Goal: Find specific page/section: Find specific page/section

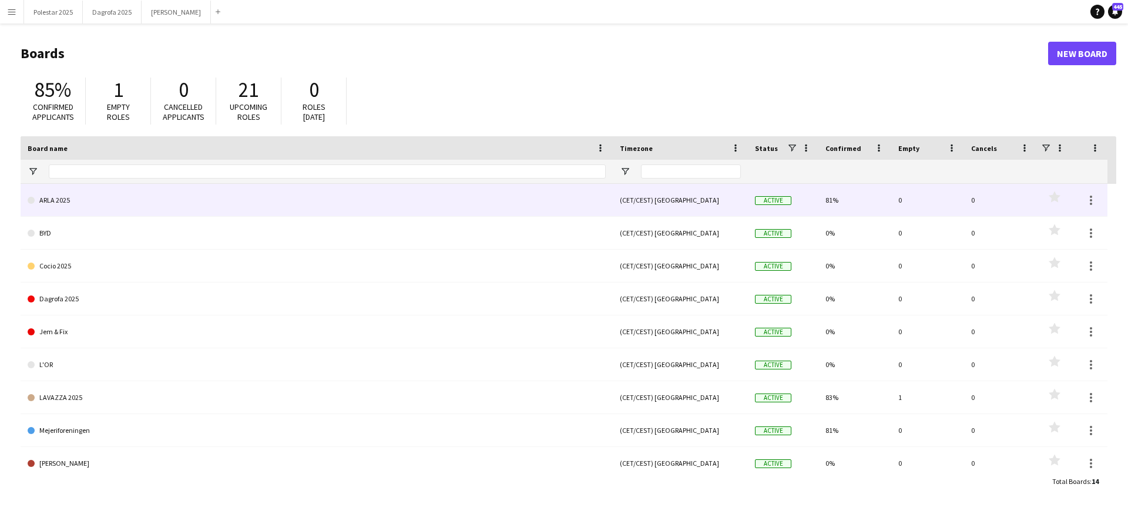
click at [60, 193] on link "ARLA 2025" at bounding box center [317, 200] width 578 height 33
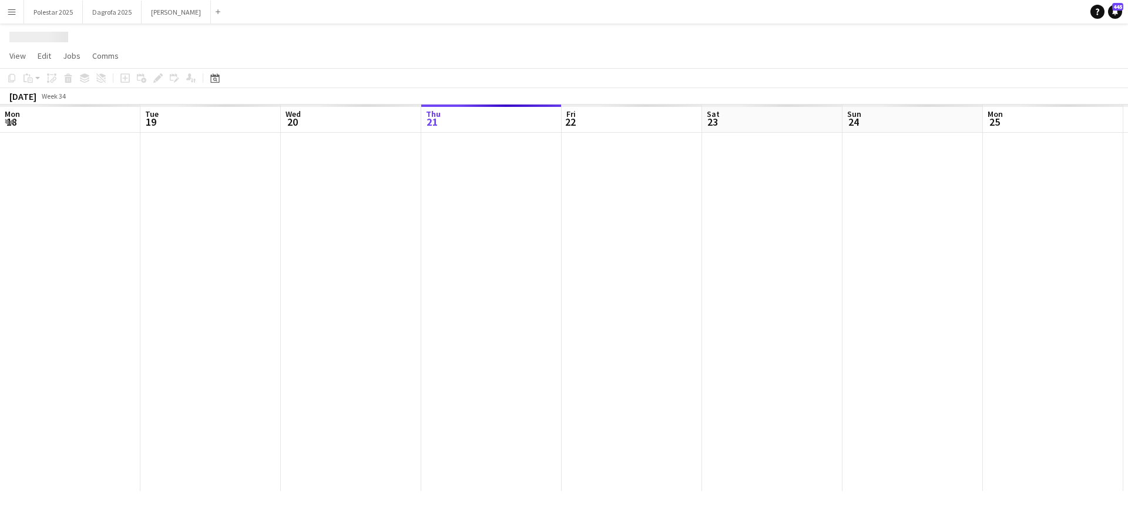
scroll to position [0, 281]
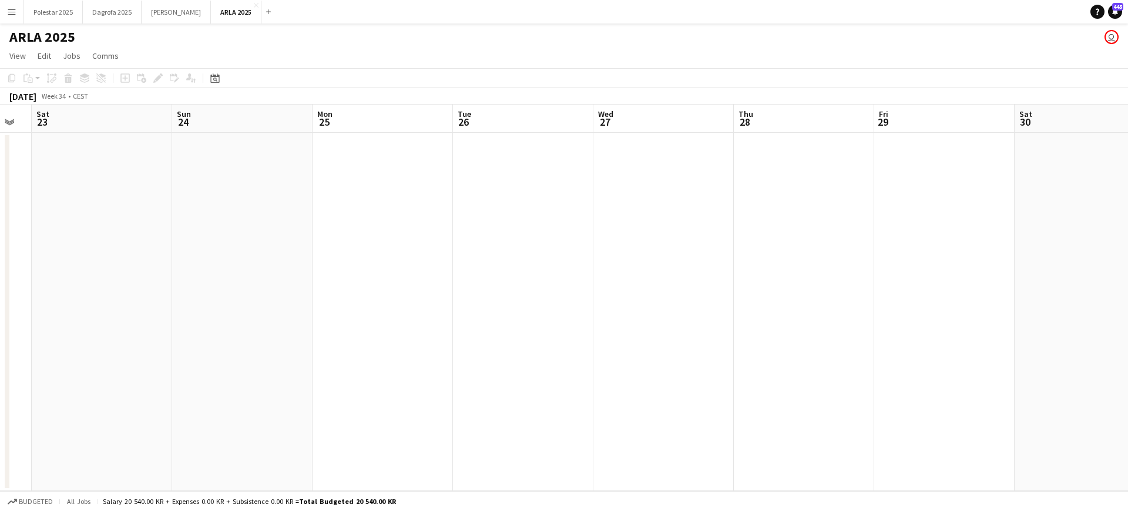
drag, startPoint x: 620, startPoint y: 218, endPoint x: 90, endPoint y: 230, distance: 530.2
click at [90, 230] on app-calendar-viewport "Wed 20 Thu 21 Fri 22 Sat 23 Sun 24 Mon 25 Tue 26 Wed 27 Thu 28 Fri 29 Sat 30 Su…" at bounding box center [564, 298] width 1128 height 387
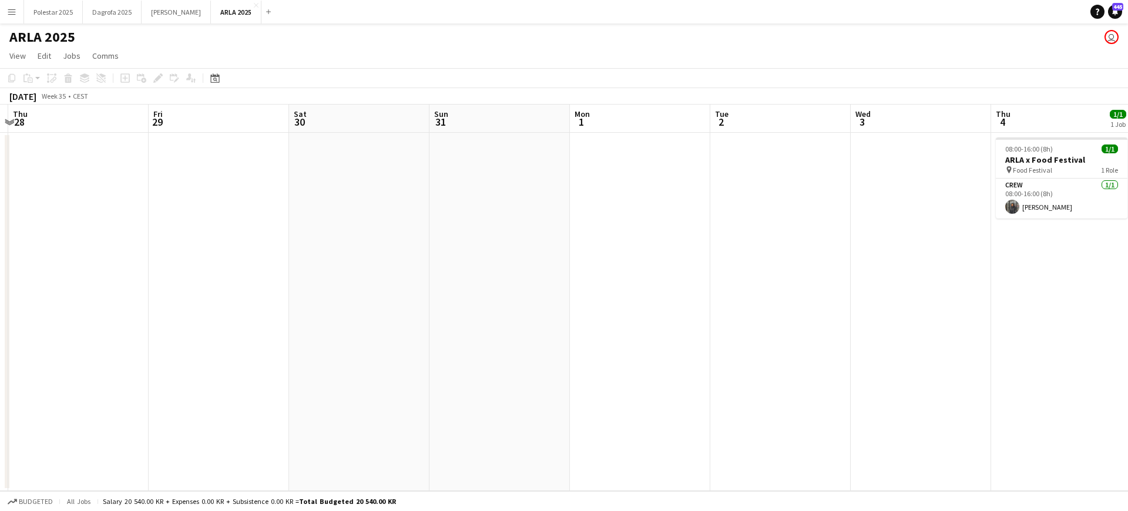
drag, startPoint x: 850, startPoint y: 237, endPoint x: 290, endPoint y: 229, distance: 560.7
click at [290, 229] on app-calendar-viewport "Mon 25 Tue 26 Wed 27 Thu 28 Fri 29 Sat 30 Sun 31 Mon 1 Tue 2 Wed 3 Thu 4 1/1 1 …" at bounding box center [564, 298] width 1128 height 387
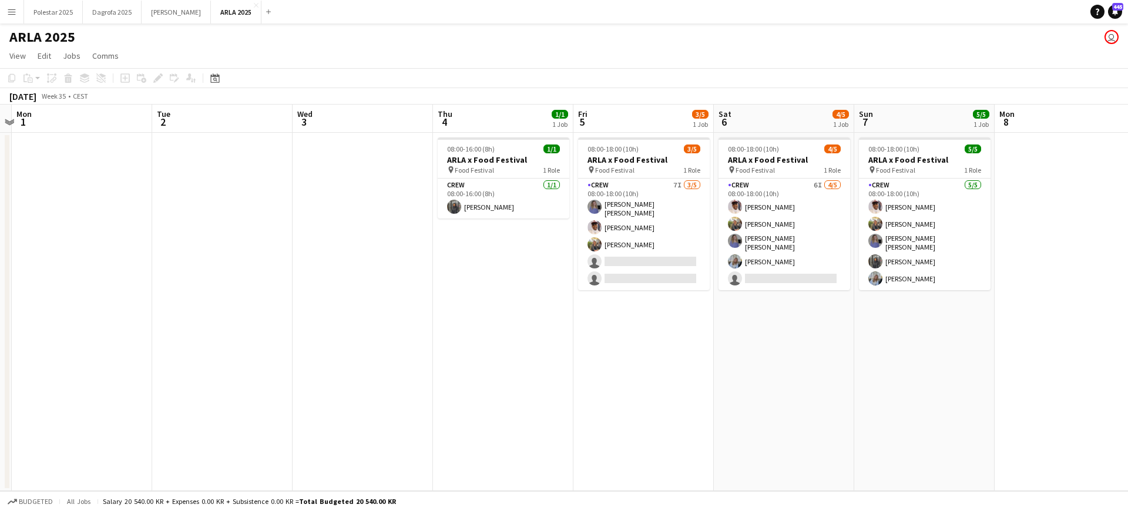
scroll to position [0, 411]
drag, startPoint x: 887, startPoint y: 241, endPoint x: 371, endPoint y: 241, distance: 516.5
click at [371, 241] on app-calendar-viewport "Fri 29 Sat 30 Sun 31 Mon 1 Tue 2 Wed 3 Thu 4 1/1 1 Job Fri 5 3/5 1 Job Sat 6 4/…" at bounding box center [564, 298] width 1128 height 387
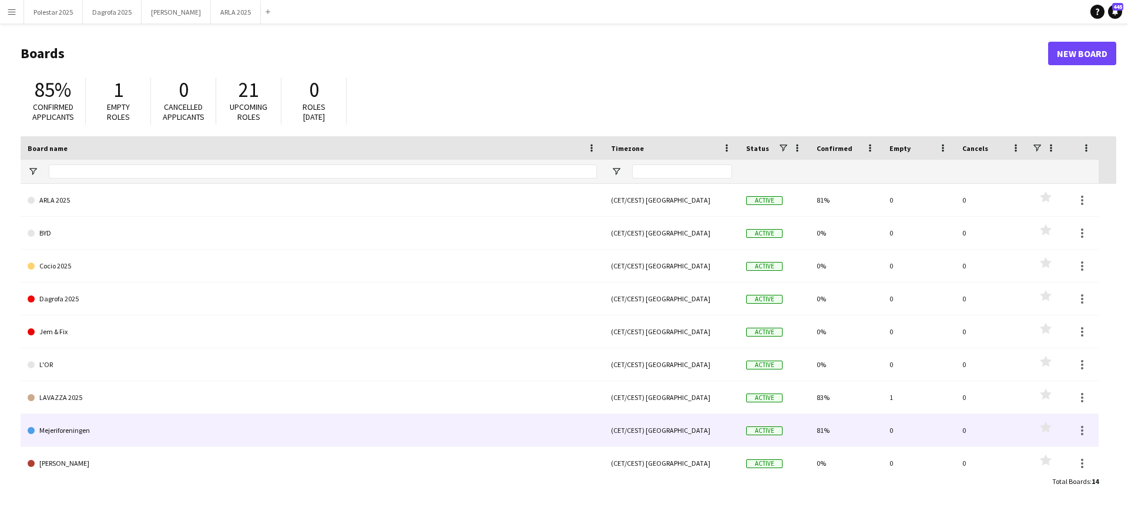
click at [86, 421] on link "Mejeriforeningen" at bounding box center [312, 430] width 569 height 33
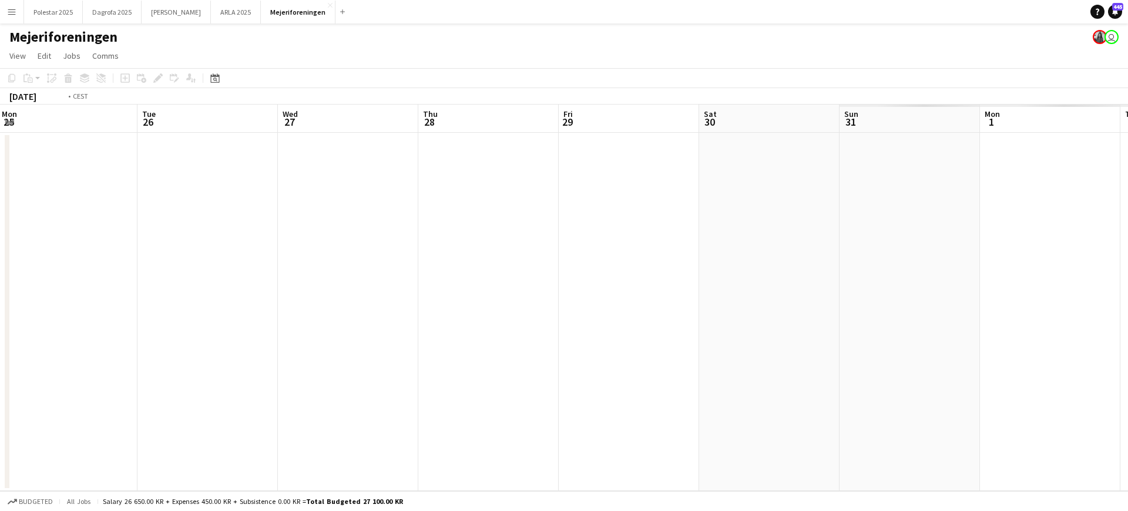
drag, startPoint x: 982, startPoint y: 333, endPoint x: 6, endPoint y: 298, distance: 976.1
click at [2, 300] on app-calendar-viewport "Fri 22 Sat 23 Sun 24 Mon 25 Tue 26 Wed 27 Thu 28 Fri 29 Sat 30 Sun 31 Mon 1 Tue…" at bounding box center [564, 298] width 1128 height 387
drag, startPoint x: 665, startPoint y: 287, endPoint x: -184, endPoint y: 242, distance: 849.7
click at [0, 242] on html "Menu Boards Boards Boards All jobs Status Workforce Workforce My Workforce Recr…" at bounding box center [564, 255] width 1128 height 511
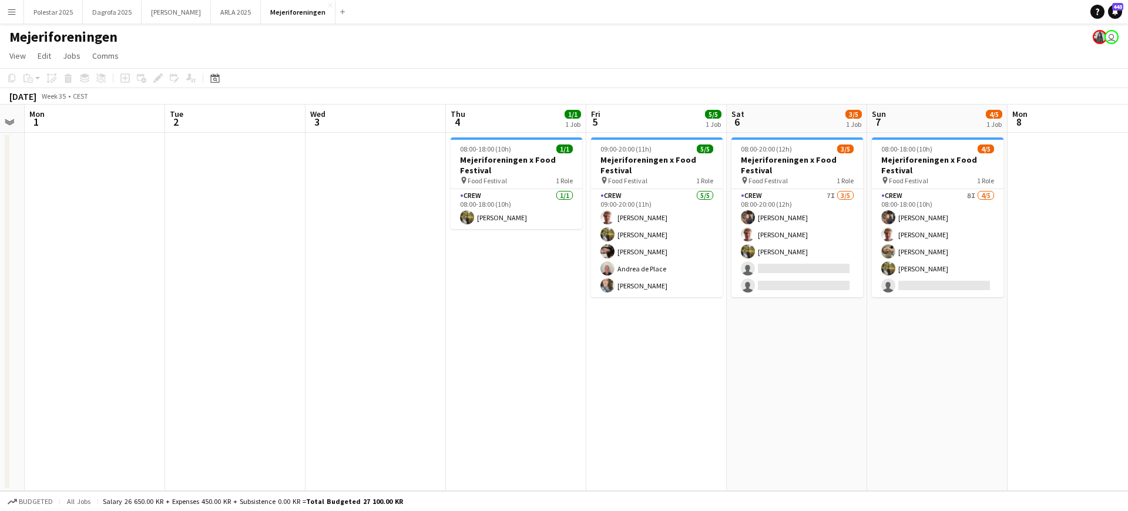
drag, startPoint x: 311, startPoint y: 266, endPoint x: 181, endPoint y: 266, distance: 129.9
click at [182, 266] on app-calendar-viewport "Fri 29 Sat 30 Sun 31 Mon 1 Tue 2 Wed 3 Thu 4 1/1 1 Job Fri 5 5/5 1 Job Sat 6 3/…" at bounding box center [564, 298] width 1128 height 387
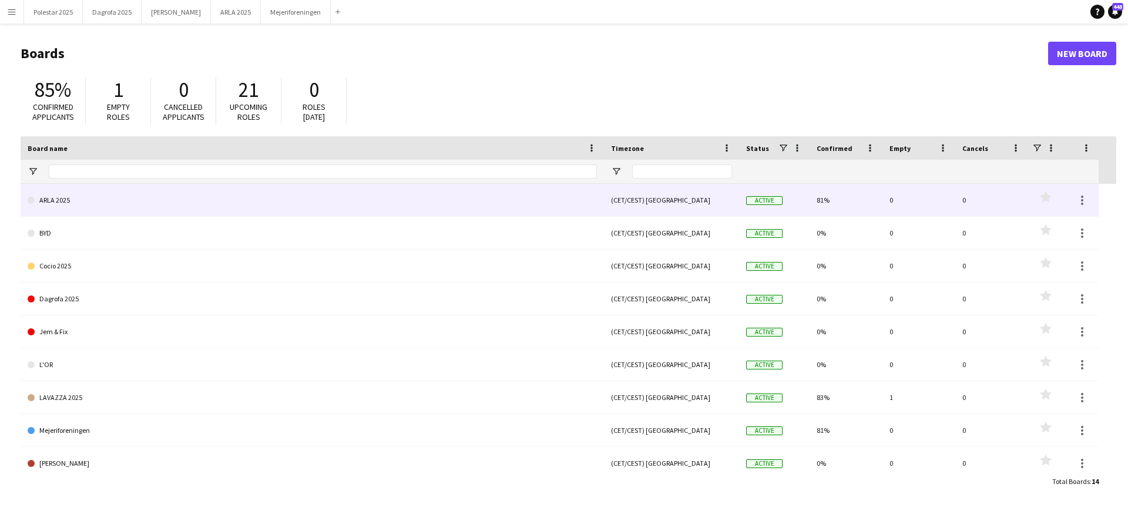
click at [83, 206] on link "ARLA 2025" at bounding box center [312, 200] width 569 height 33
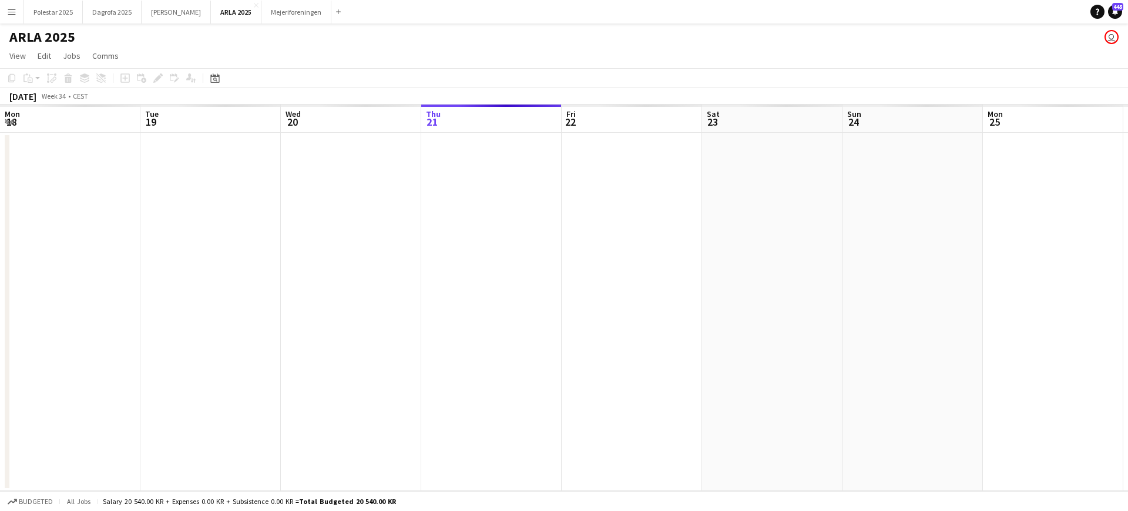
scroll to position [0, 281]
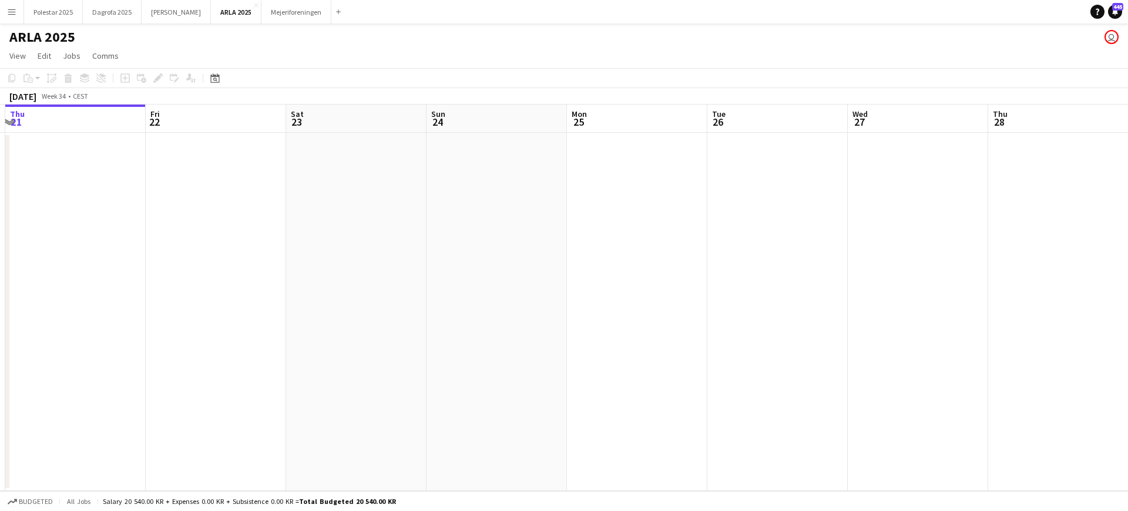
drag, startPoint x: 786, startPoint y: 293, endPoint x: 216, endPoint y: 331, distance: 571.3
click at [216, 331] on app-calendar-viewport "Mon 18 Tue 19 Wed 20 Thu 21 Fri 22 Sat 23 Sun 24 Mon 25 Tue 26 Wed 27 Thu 28 Fr…" at bounding box center [564, 298] width 1128 height 387
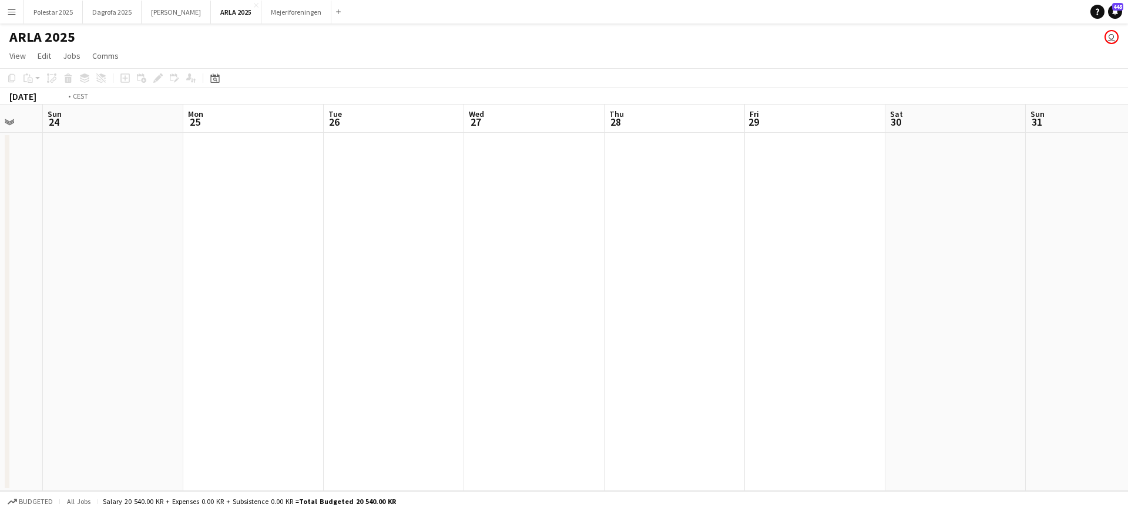
drag, startPoint x: 762, startPoint y: 283, endPoint x: 118, endPoint y: 287, distance: 644.6
click at [115, 289] on app-calendar-viewport "Thu 21 Fri 22 Sat 23 Sun 24 Mon 25 Tue 26 Wed 27 Thu 28 Fri 29 Sat 30 Sun 31 Mo…" at bounding box center [564, 298] width 1128 height 387
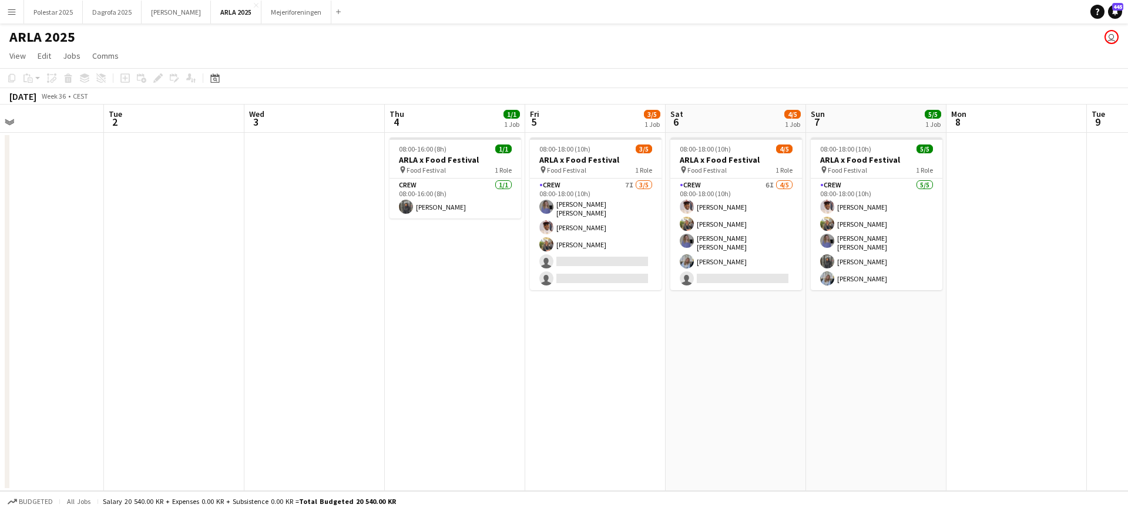
scroll to position [0, 464]
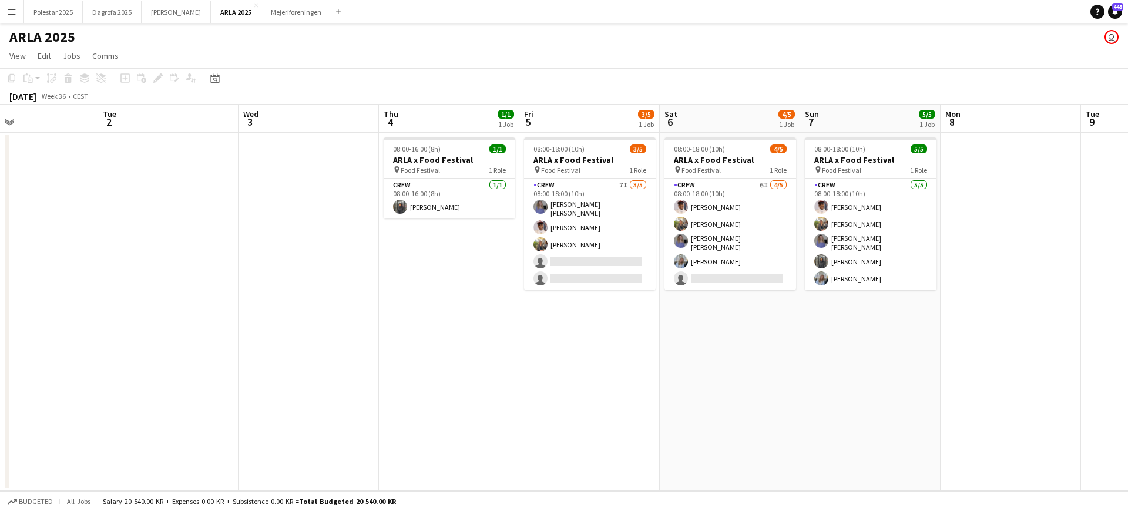
drag, startPoint x: 822, startPoint y: 293, endPoint x: 321, endPoint y: 293, distance: 501.2
click at [321, 293] on app-calendar-viewport "Fri 29 Sat 30 Sun 31 Mon 1 Tue 2 Wed 3 Thu 4 1/1 1 Job Fri 5 3/5 1 Job Sat 6 4/…" at bounding box center [564, 298] width 1128 height 387
